Goal: Information Seeking & Learning: Understand process/instructions

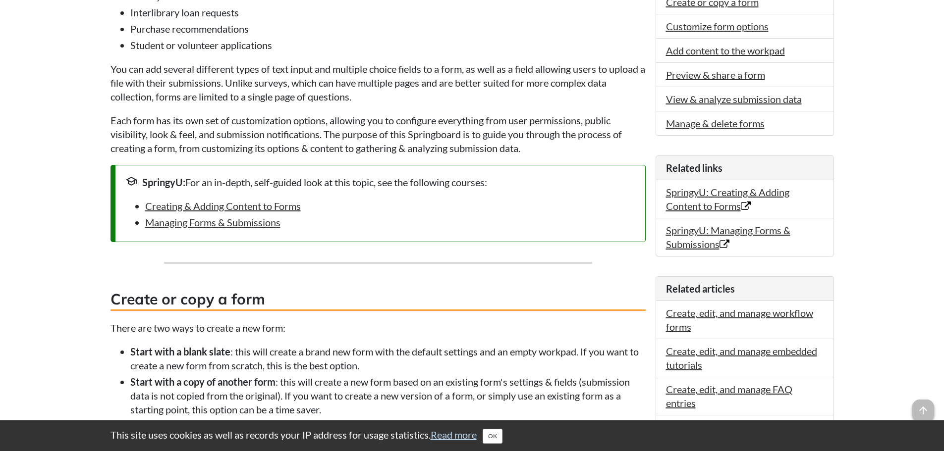
scroll to position [396, 0]
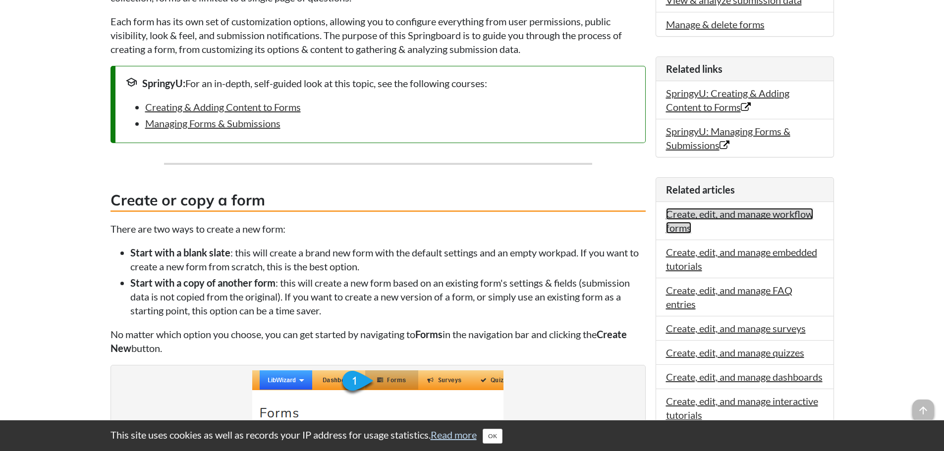
click at [743, 212] on link "Create, edit, and manage workflow forms" at bounding box center [739, 221] width 147 height 26
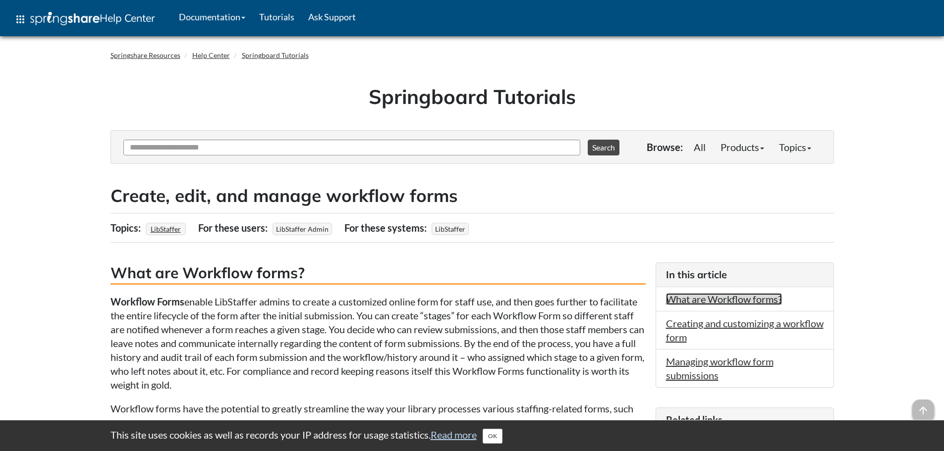
click at [744, 300] on link "What are Workflow forms?" at bounding box center [724, 299] width 116 height 12
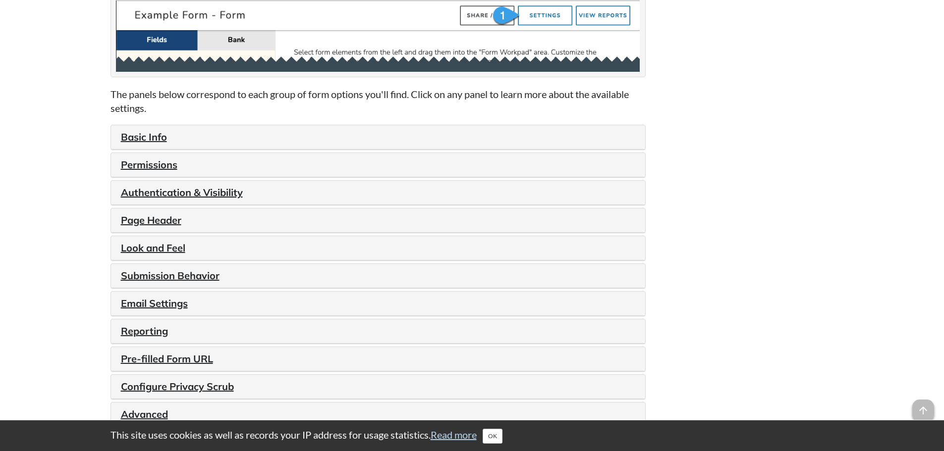
scroll to position [1189, 0]
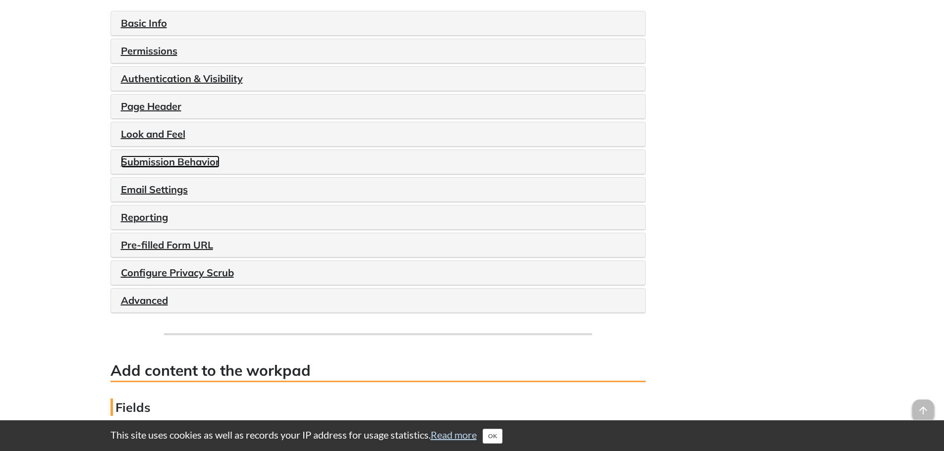
click at [183, 160] on link "Submission Behavior" at bounding box center [170, 162] width 99 height 12
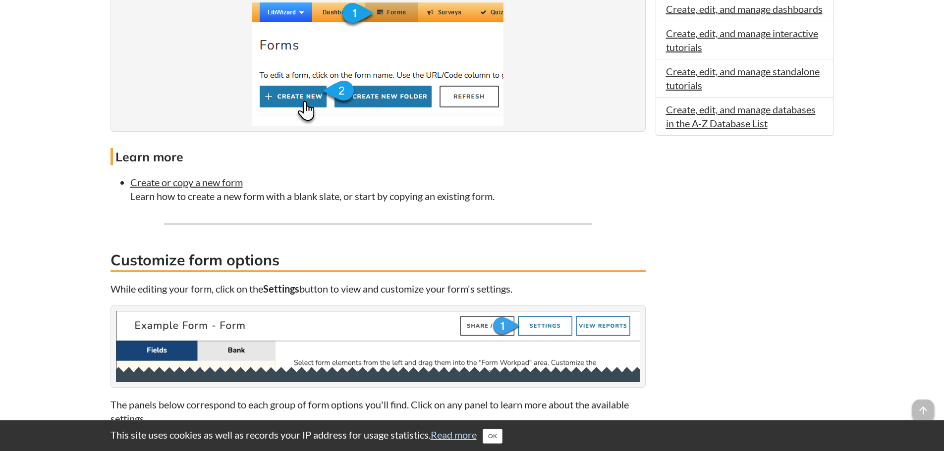
scroll to position [396, 0]
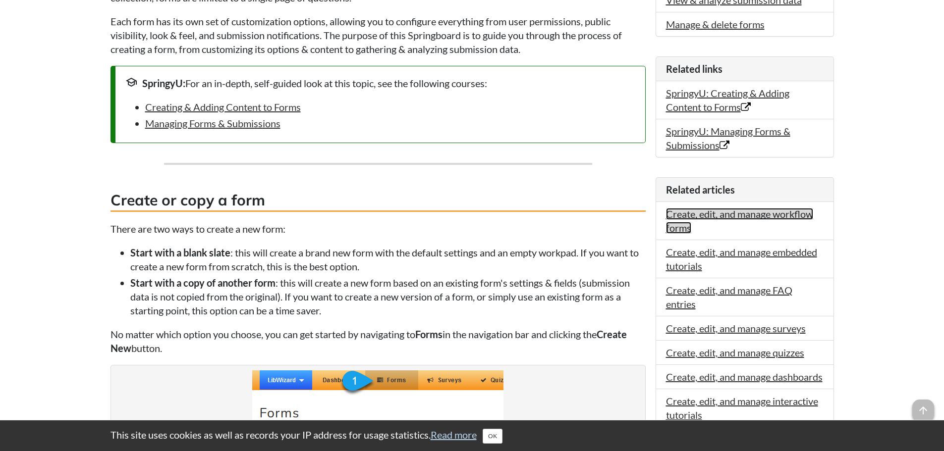
click at [760, 218] on link "Create, edit, and manage workflow forms" at bounding box center [739, 221] width 147 height 26
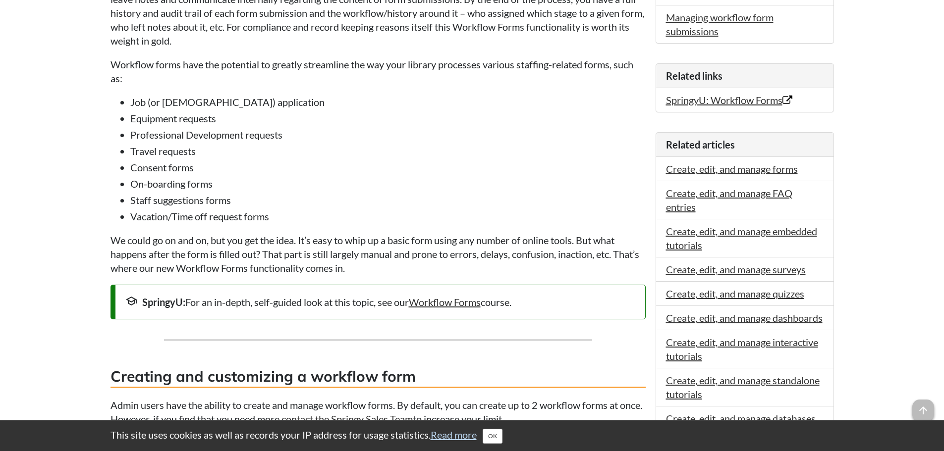
scroll to position [396, 0]
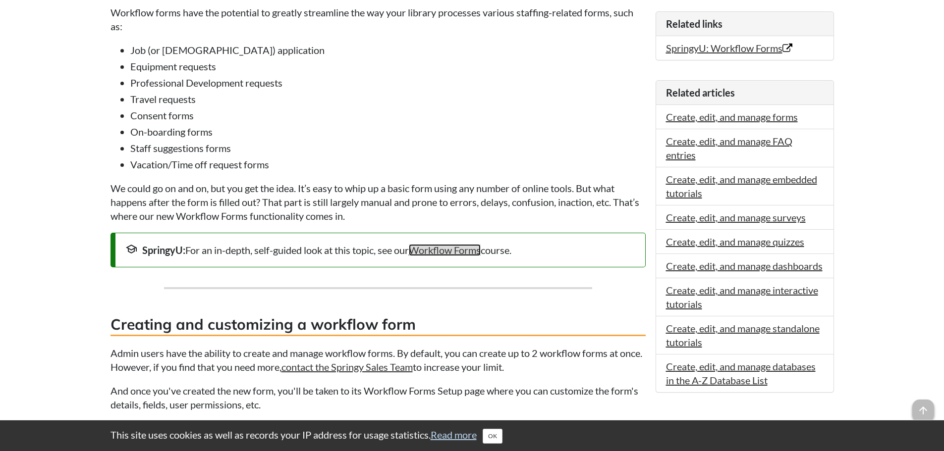
click at [459, 247] on link "Workflow Forms" at bounding box center [445, 250] width 72 height 12
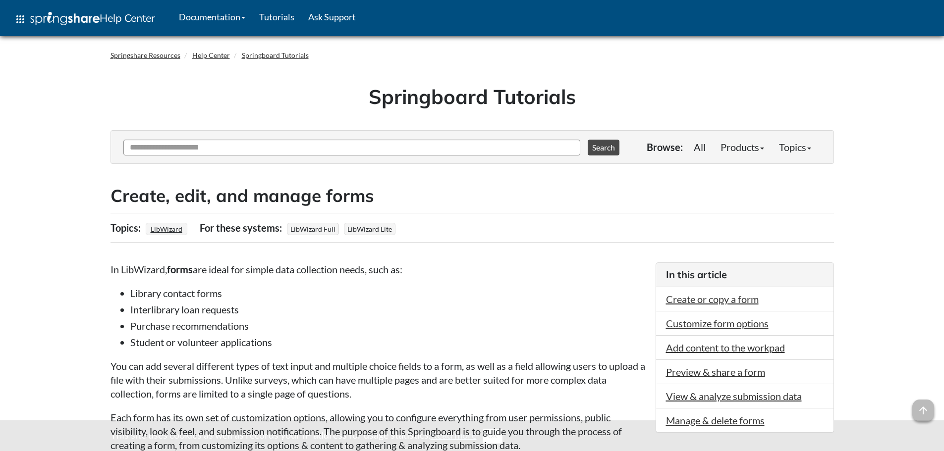
scroll to position [396, 0]
